Goal: Find specific page/section: Find specific page/section

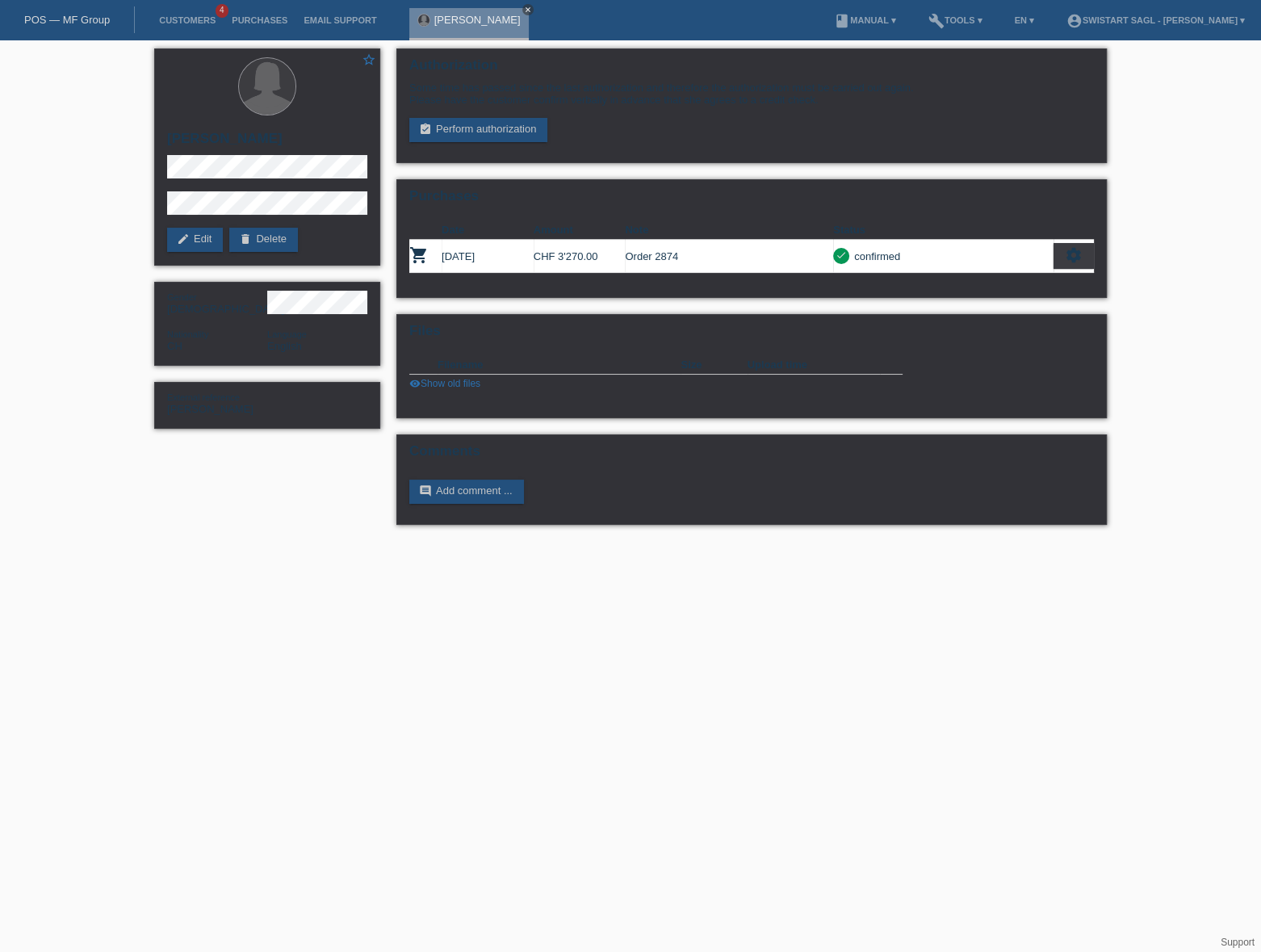
click at [524, 8] on icon "close" at bounding box center [528, 9] width 8 height 8
click at [268, 24] on link "Purchases" at bounding box center [260, 20] width 72 height 9
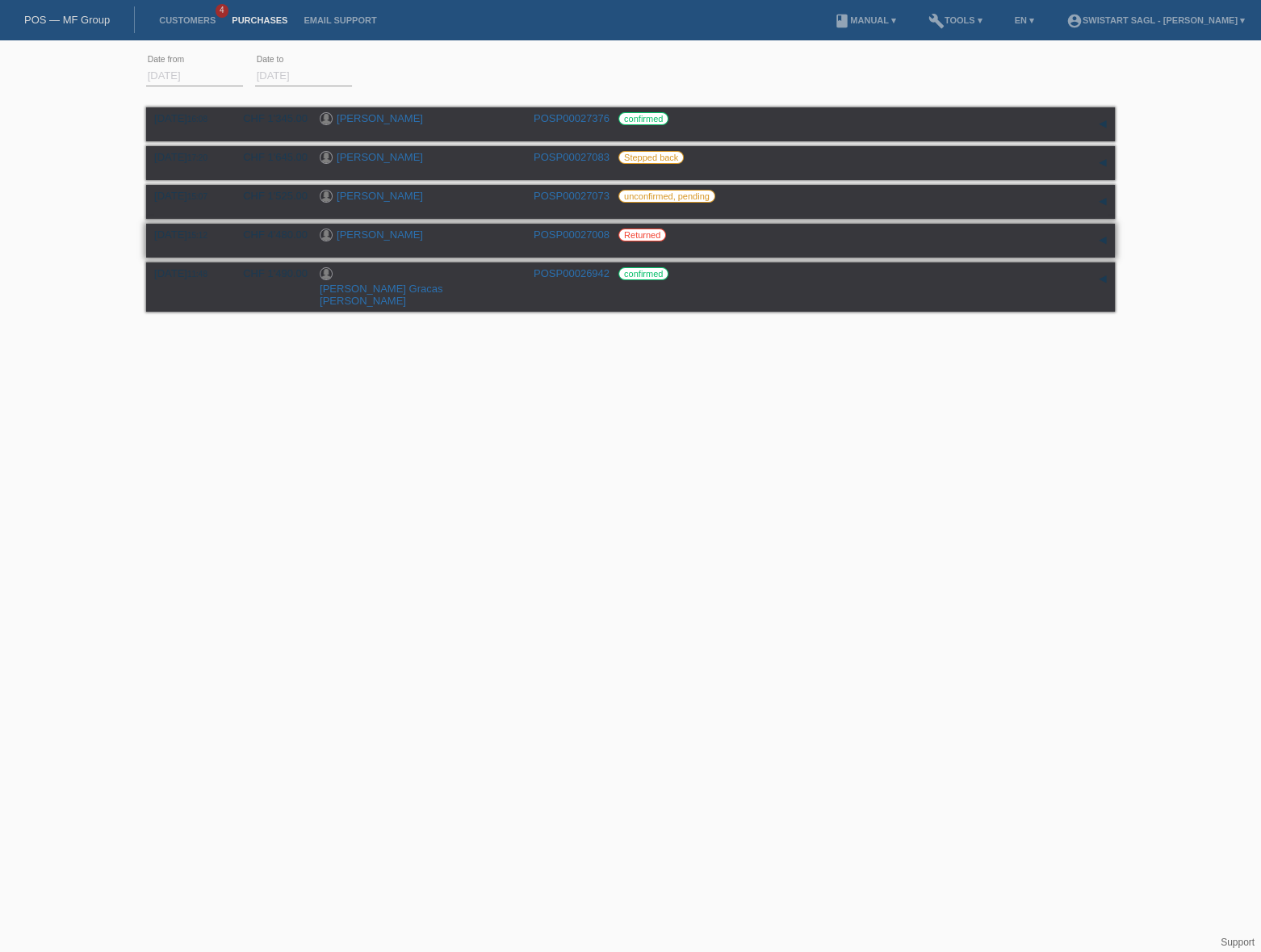
click at [347, 238] on link "[PERSON_NAME]" at bounding box center [379, 235] width 86 height 12
